Goal: Check status: Check status

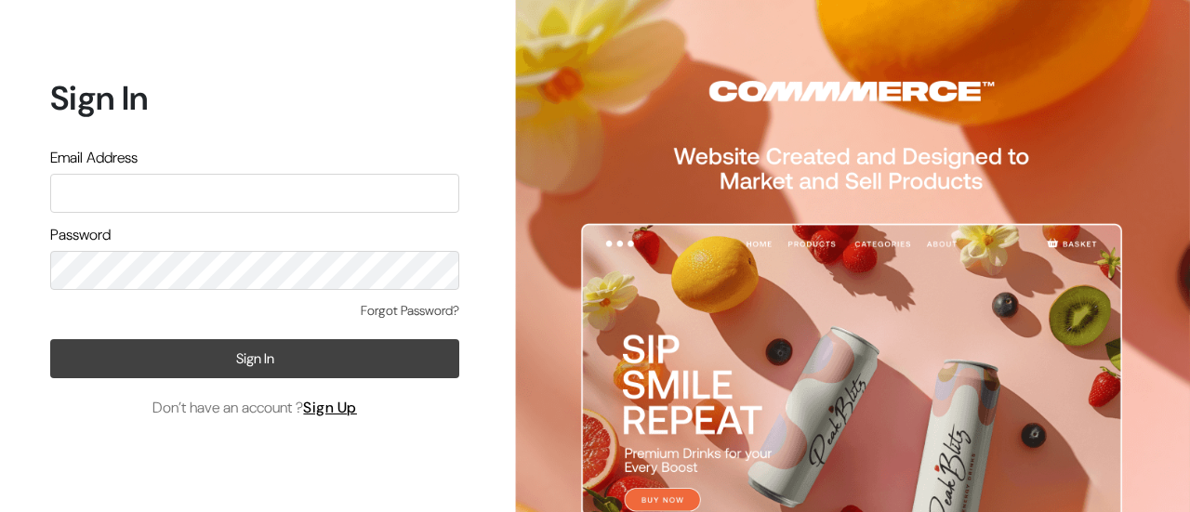
type input "poojaghatge55@gmail.com"
click at [291, 350] on button "Sign In" at bounding box center [254, 358] width 409 height 39
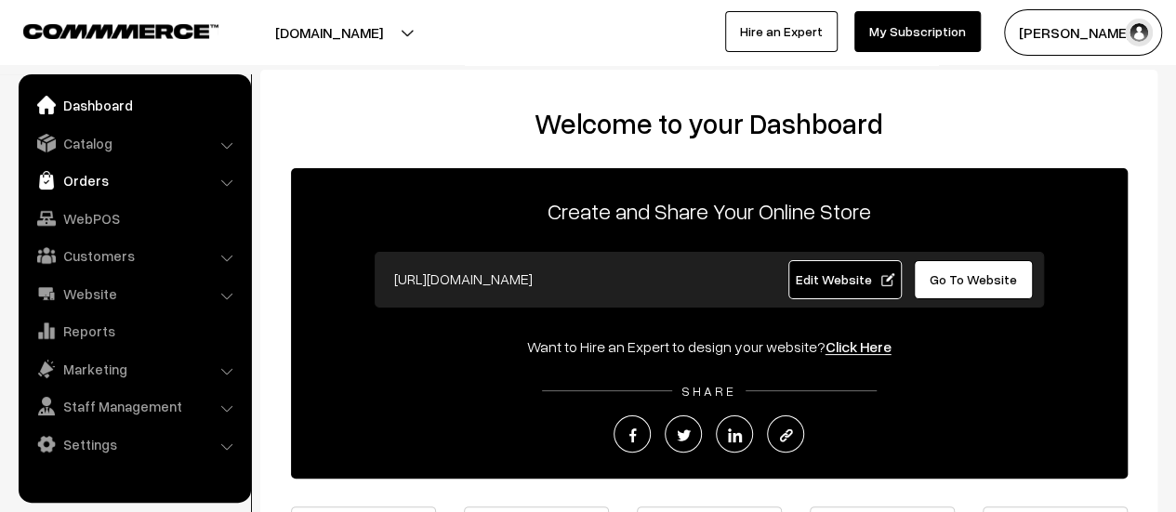
click at [93, 169] on link "Orders" at bounding box center [133, 180] width 221 height 33
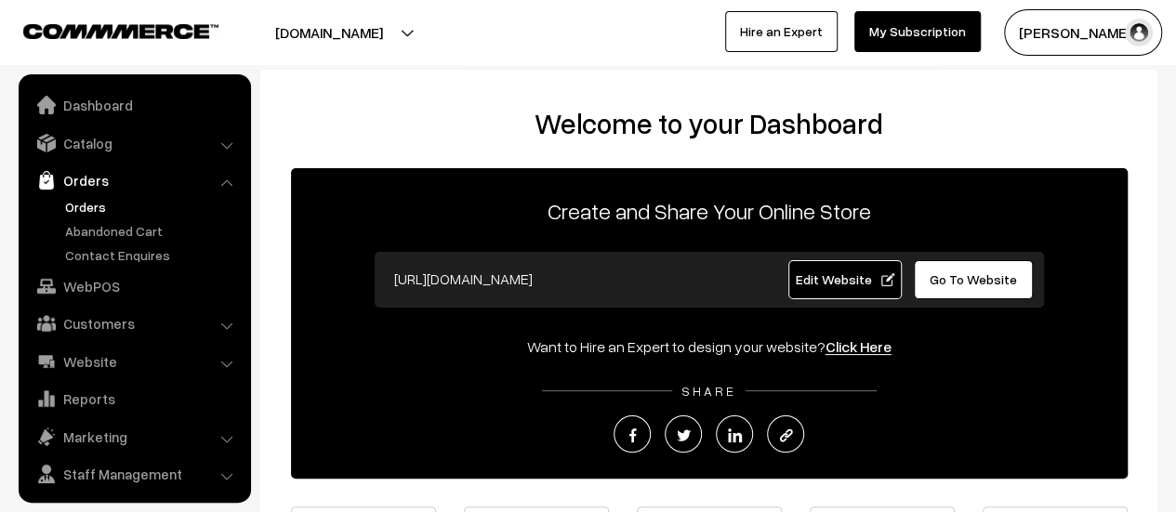
click at [67, 202] on link "Orders" at bounding box center [152, 207] width 184 height 20
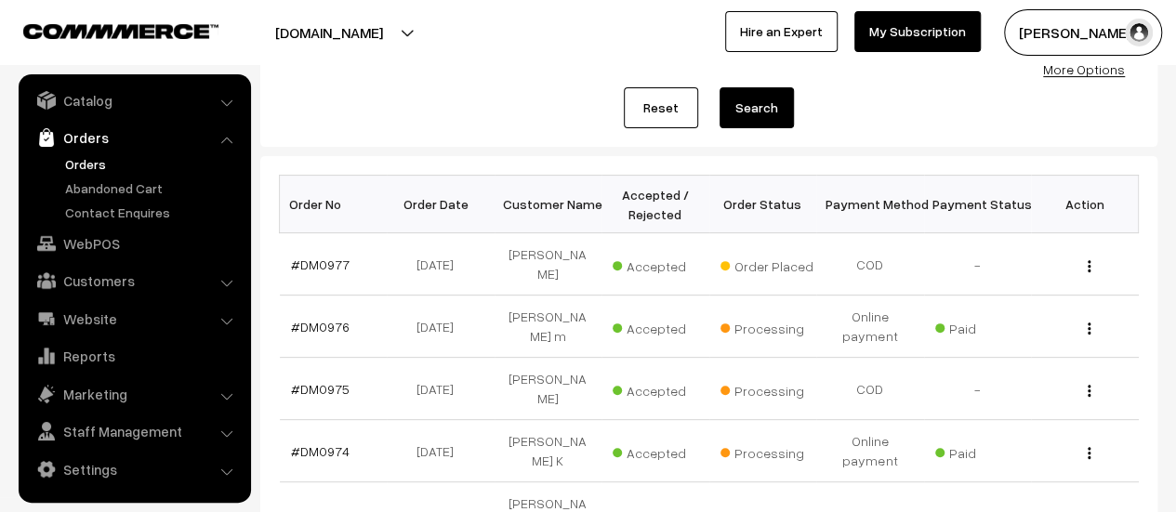
scroll to position [206, 0]
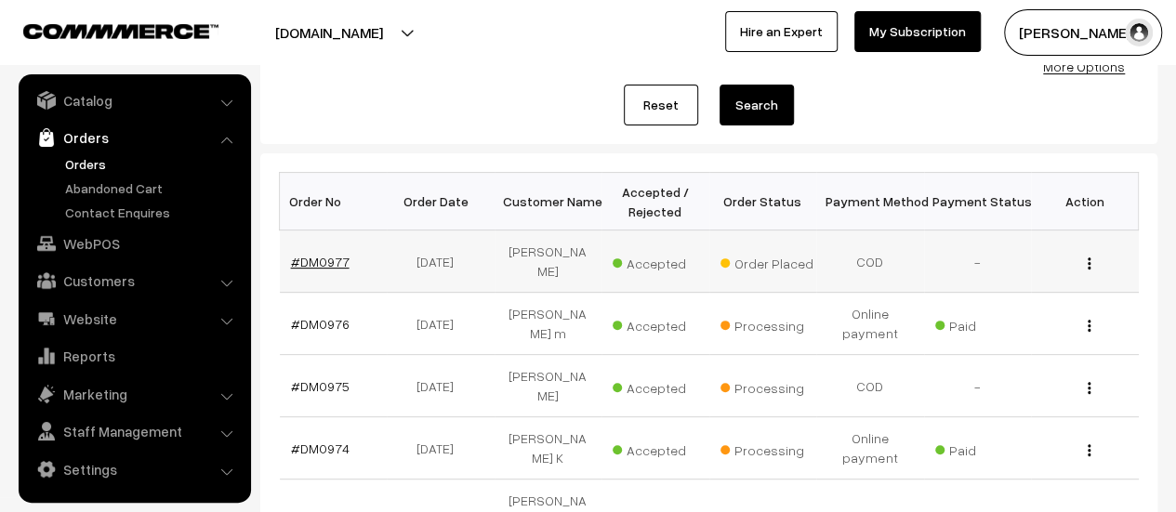
click at [309, 257] on link "#DM0977" at bounding box center [320, 262] width 59 height 16
